Goal: Task Accomplishment & Management: Manage account settings

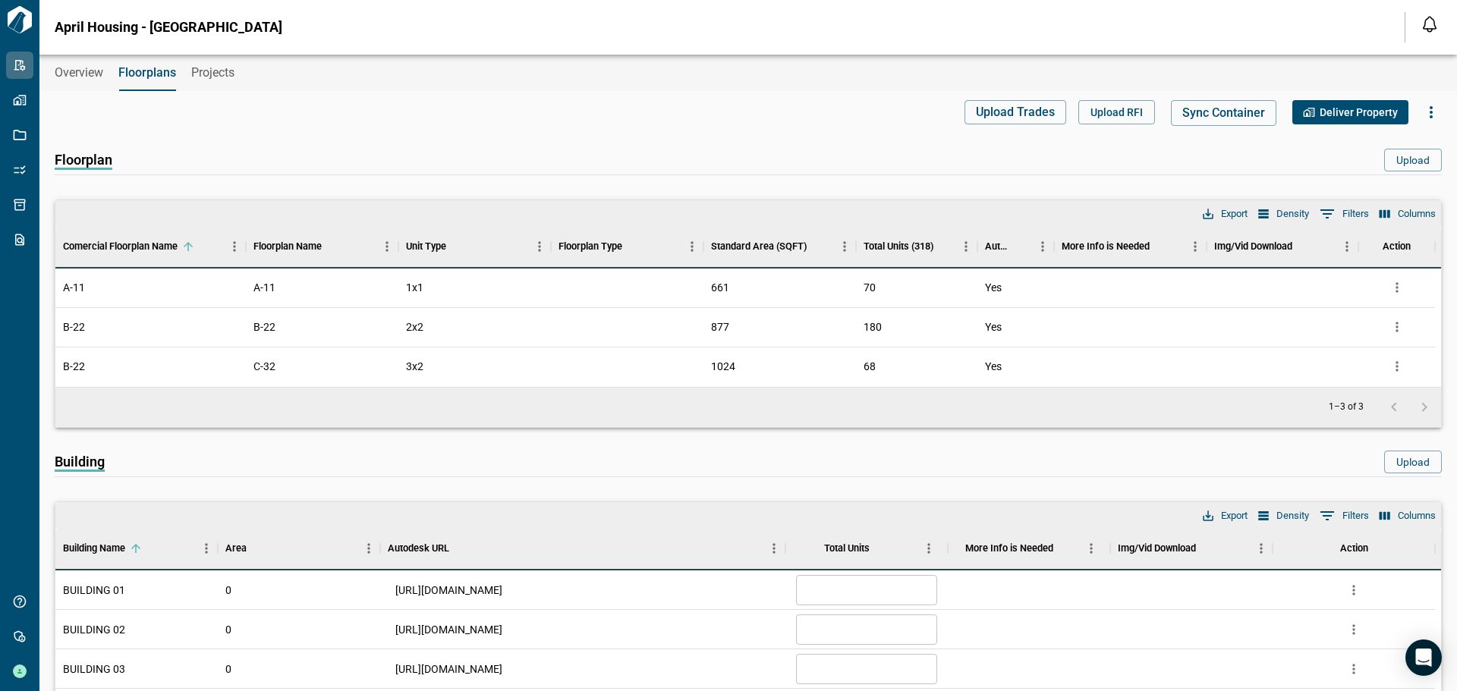
scroll to position [759, 0]
